Goal: Information Seeking & Learning: Learn about a topic

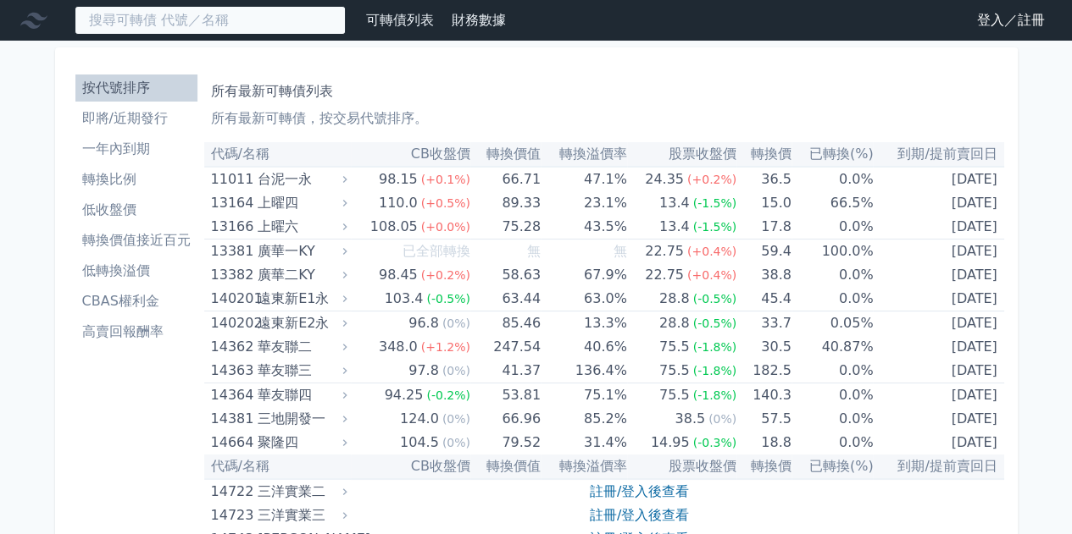
click at [217, 8] on input at bounding box center [210, 20] width 271 height 29
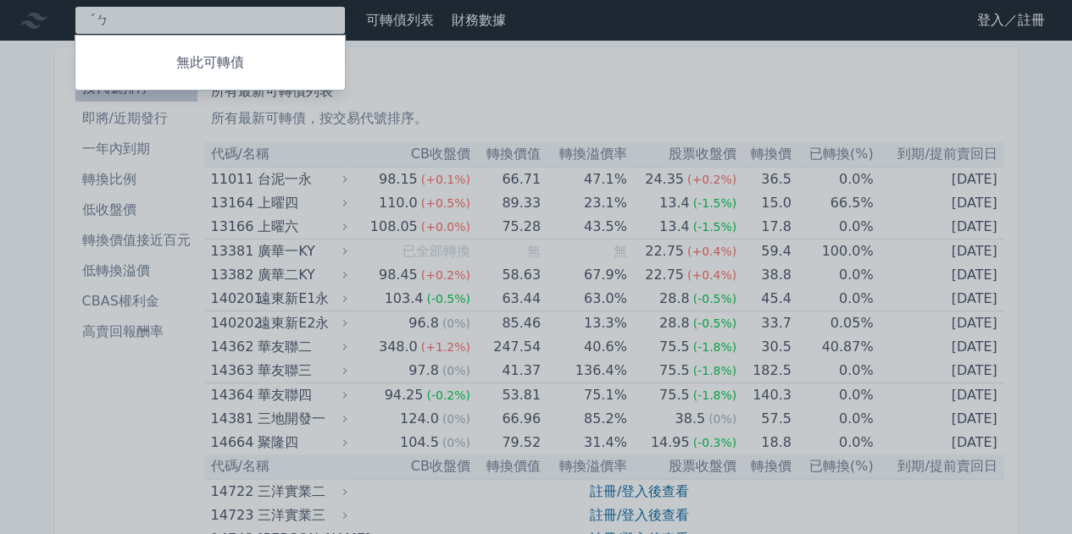
type input "ˊ"
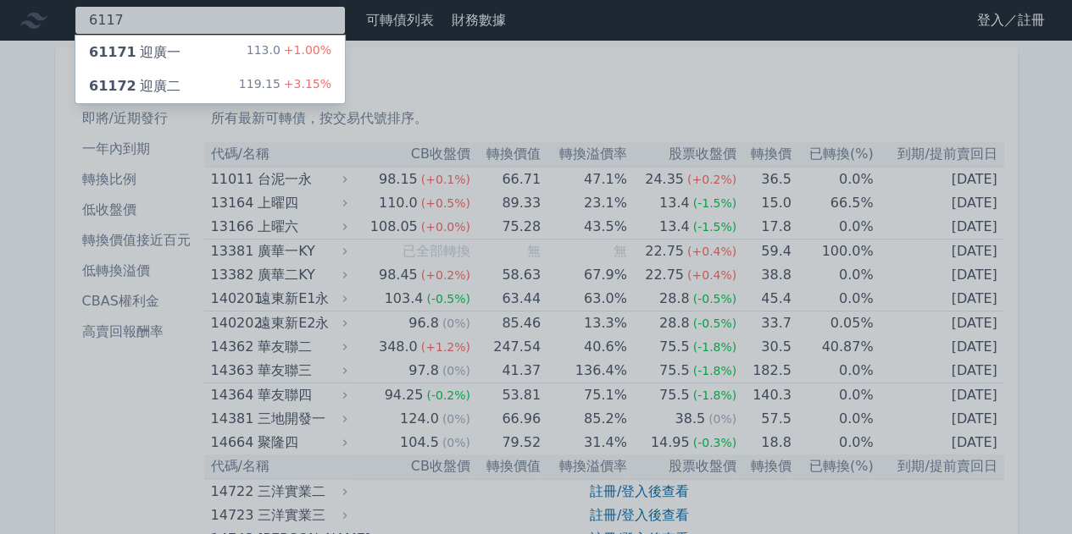
type input "6117"
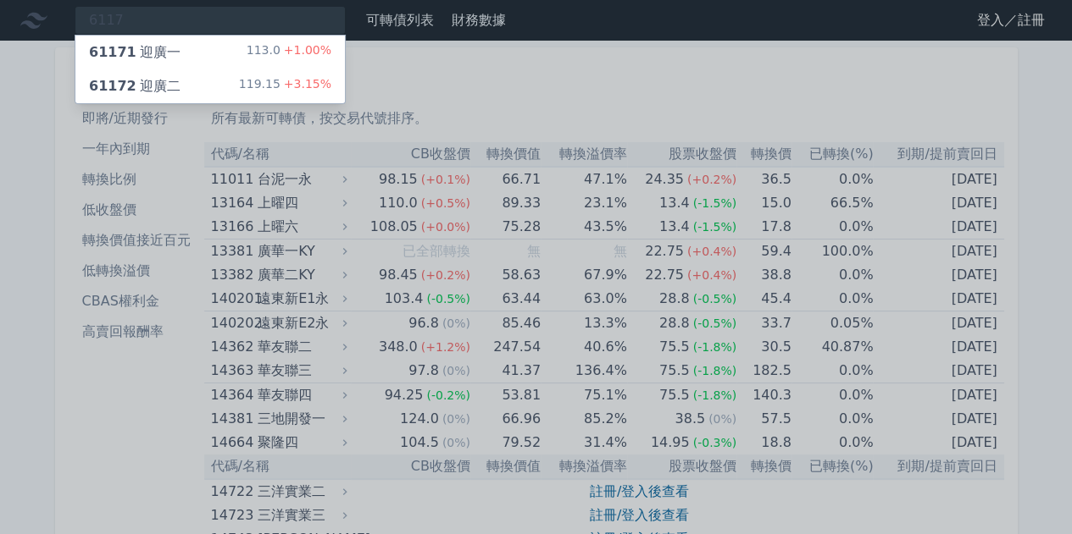
click at [241, 80] on div "61172 迎廣二 119.15 +3.15%" at bounding box center [209, 86] width 269 height 34
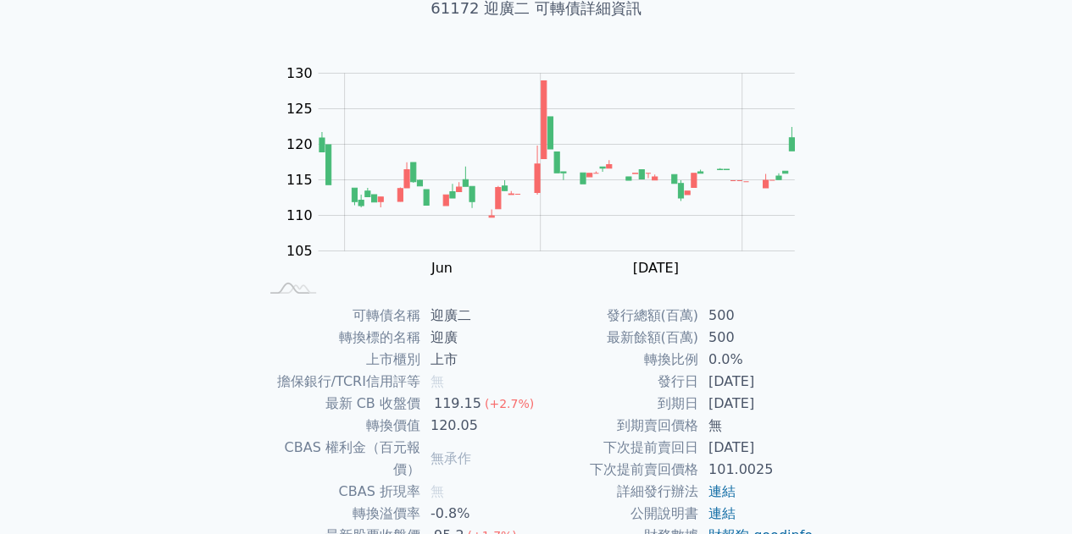
scroll to position [141, 0]
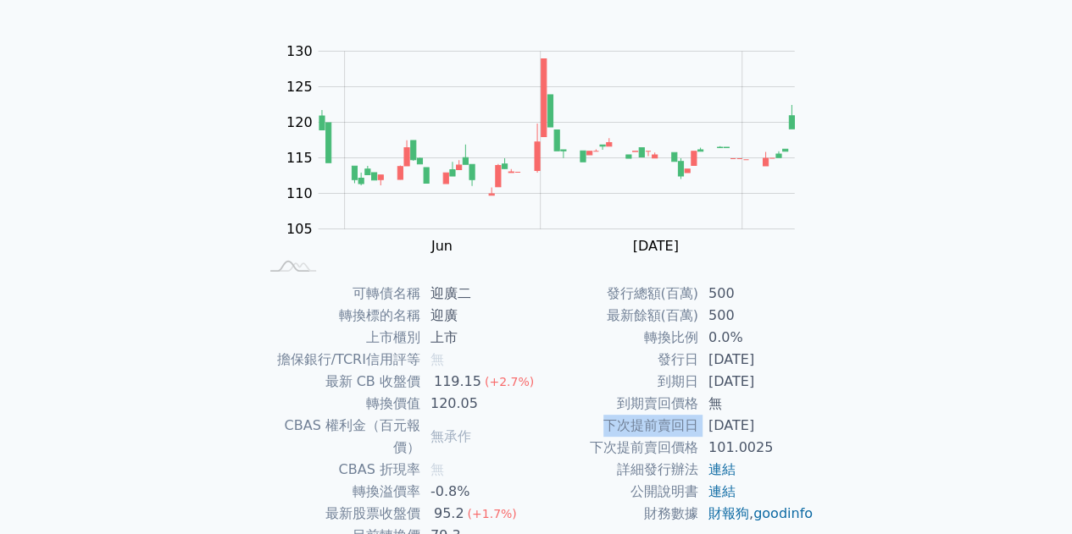
click at [795, 402] on tbody "發行總額(百萬) 500 最新餘額(百萬) 500 轉換比例 0.0% 發行日 [DATE] 到期日 [DATE] 到期賣回價格 無 下次提前賣回日 [DAT…" at bounding box center [675, 404] width 278 height 242
click at [795, 402] on td "無" at bounding box center [756, 404] width 116 height 22
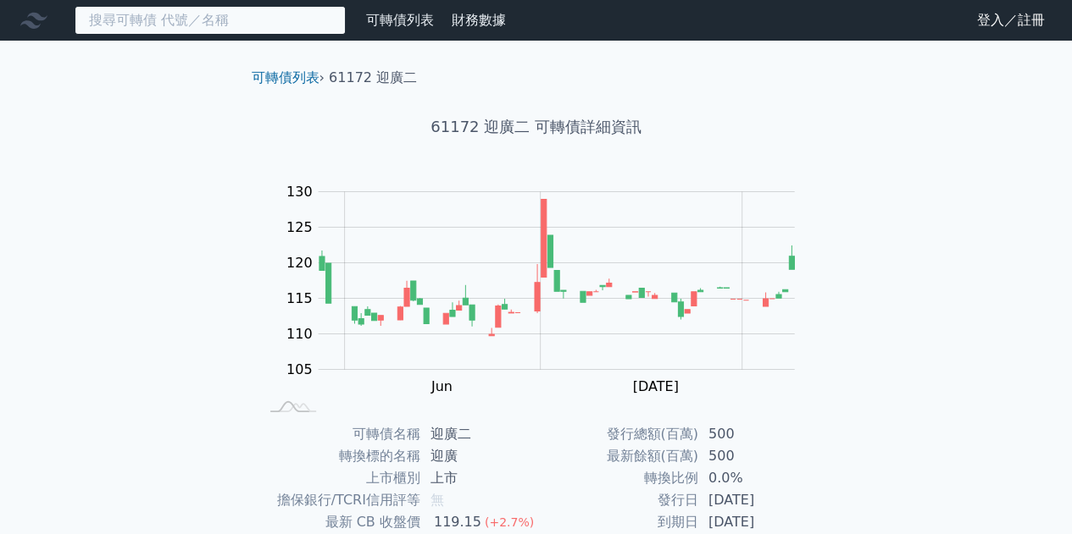
click at [247, 21] on input at bounding box center [210, 20] width 271 height 29
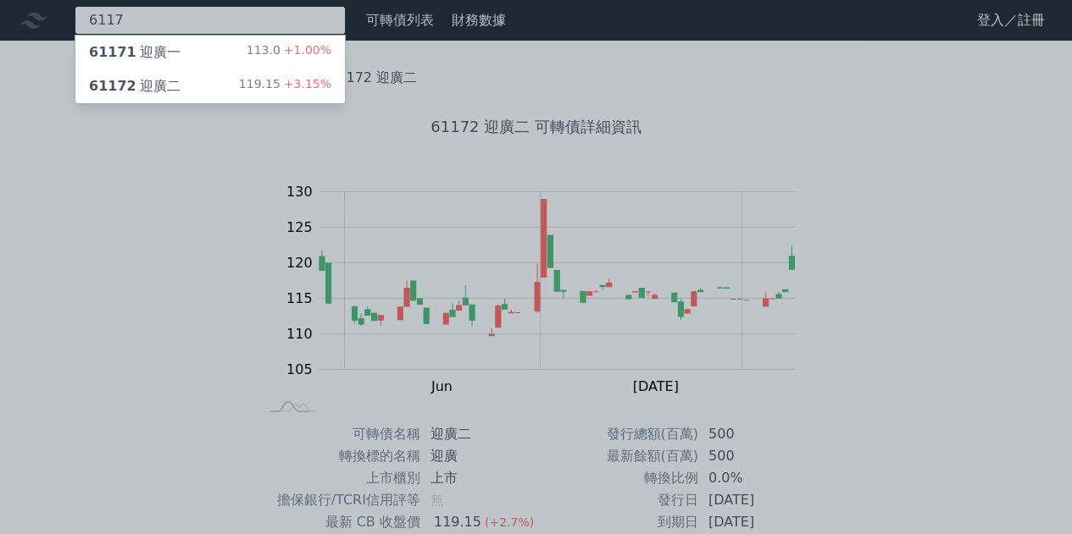
type input "6117"
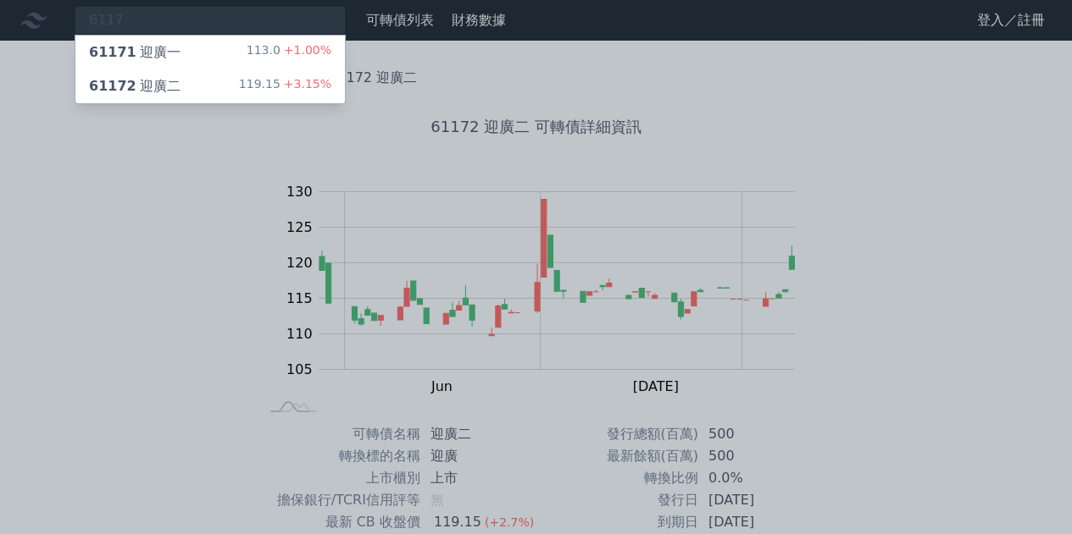
click at [243, 64] on div "61171 迎廣一 113.0 +1.00%" at bounding box center [209, 53] width 269 height 34
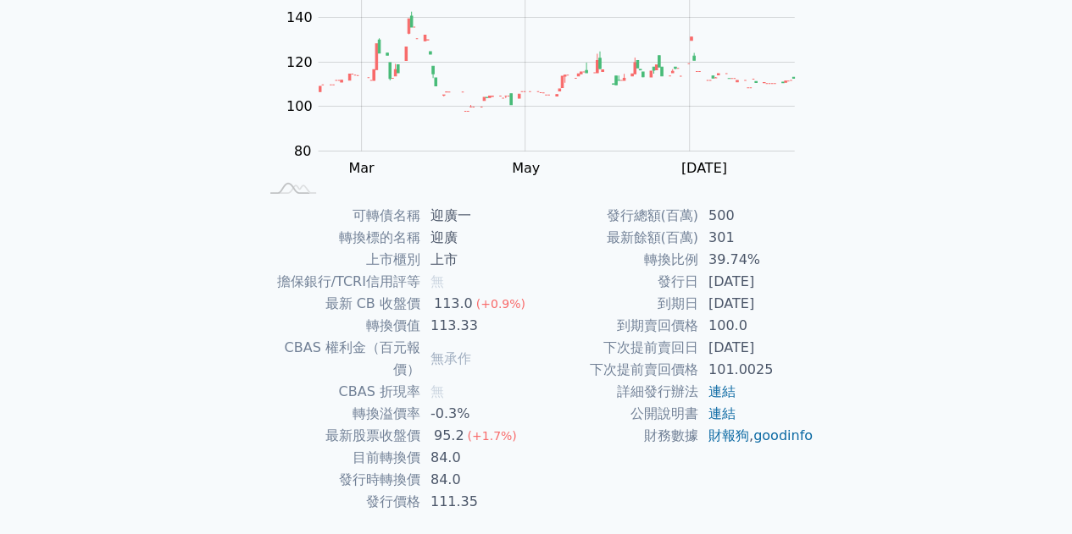
scroll to position [249, 0]
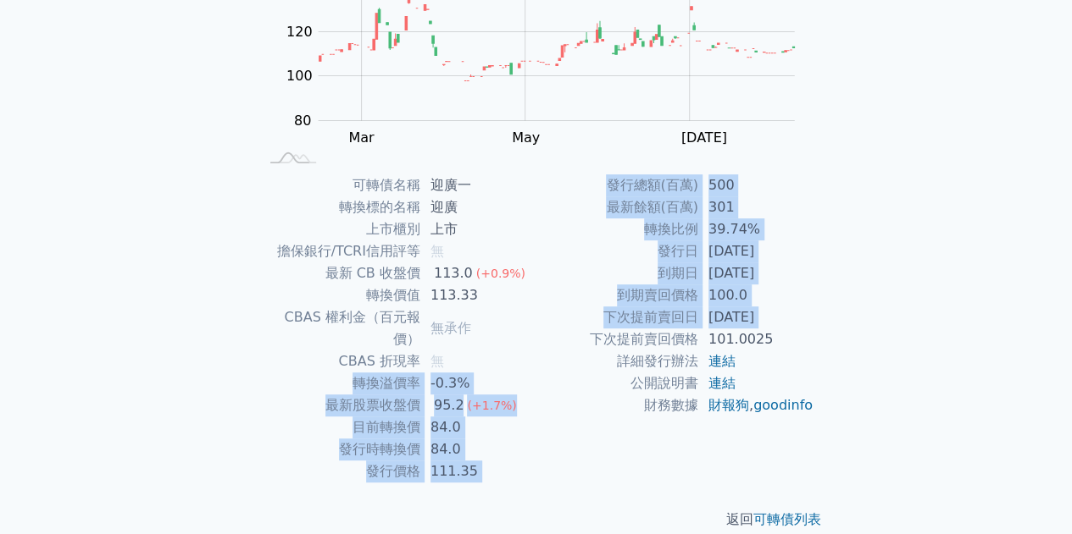
click at [584, 346] on div "可轉債名稱 迎廣一 轉換標的名稱 [GEOGRAPHIC_DATA] 上市櫃別 上市 擔保銀行/TCRI信用評等 無 最新 CB 收盤價 113.0 (+0.…" at bounding box center [536, 328] width 596 height 308
click at [547, 339] on td "下次提前賣回價格" at bounding box center [617, 340] width 162 height 22
